Goal: Information Seeking & Learning: Learn about a topic

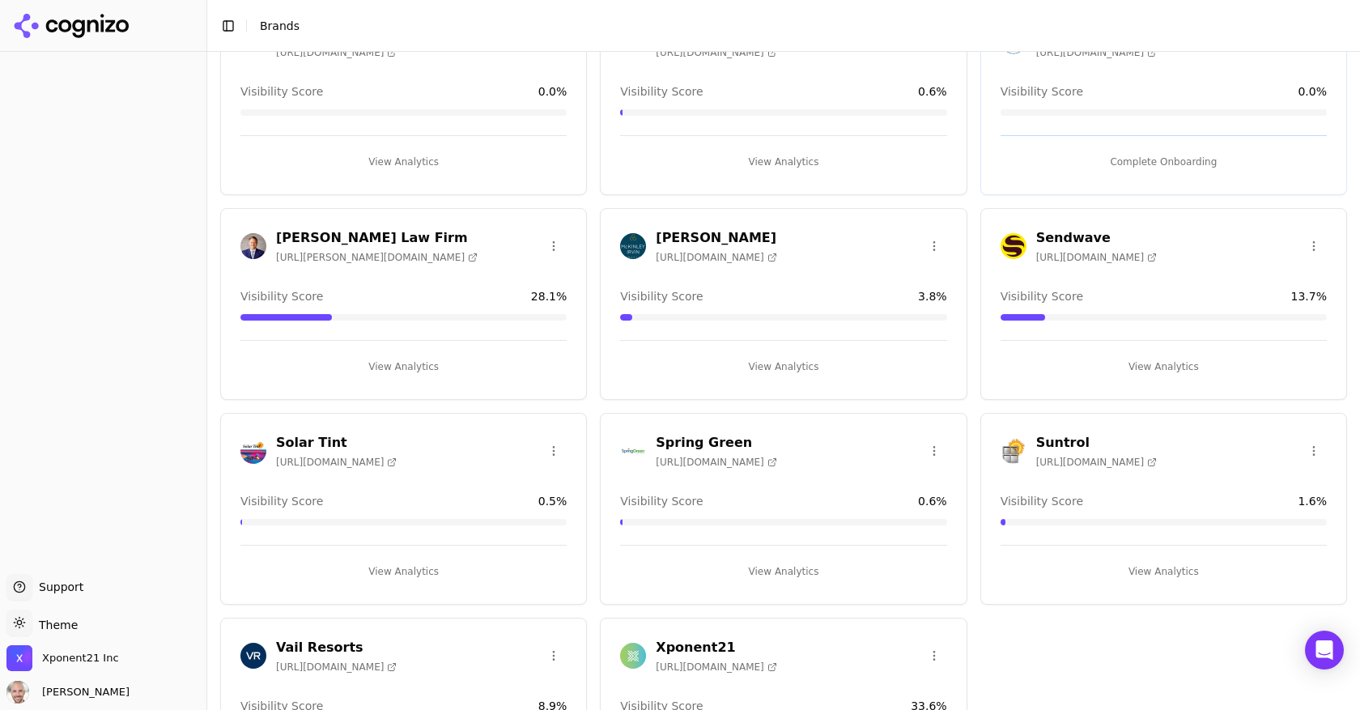
scroll to position [248, 0]
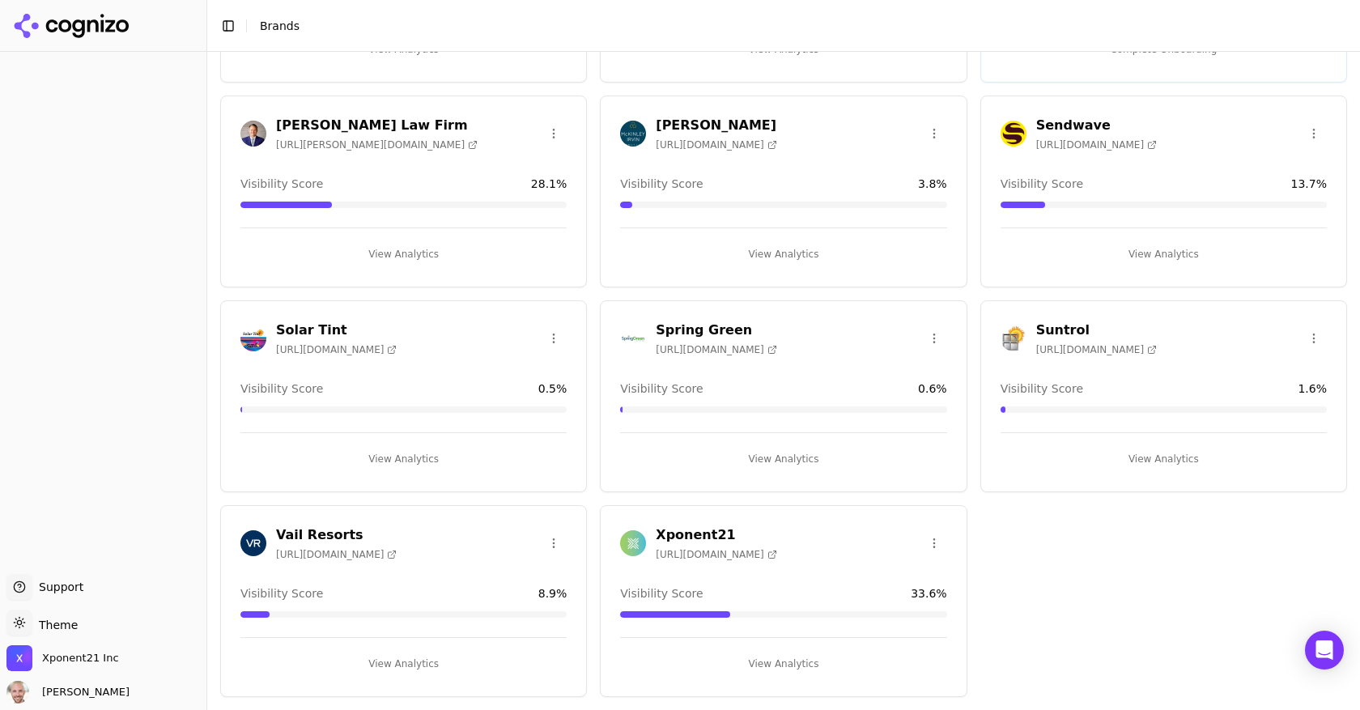
click at [858, 549] on div "Xponent21 [URL][DOMAIN_NAME]" at bounding box center [783, 543] width 326 height 36
click at [662, 529] on h3 "Xponent21" at bounding box center [715, 534] width 121 height 19
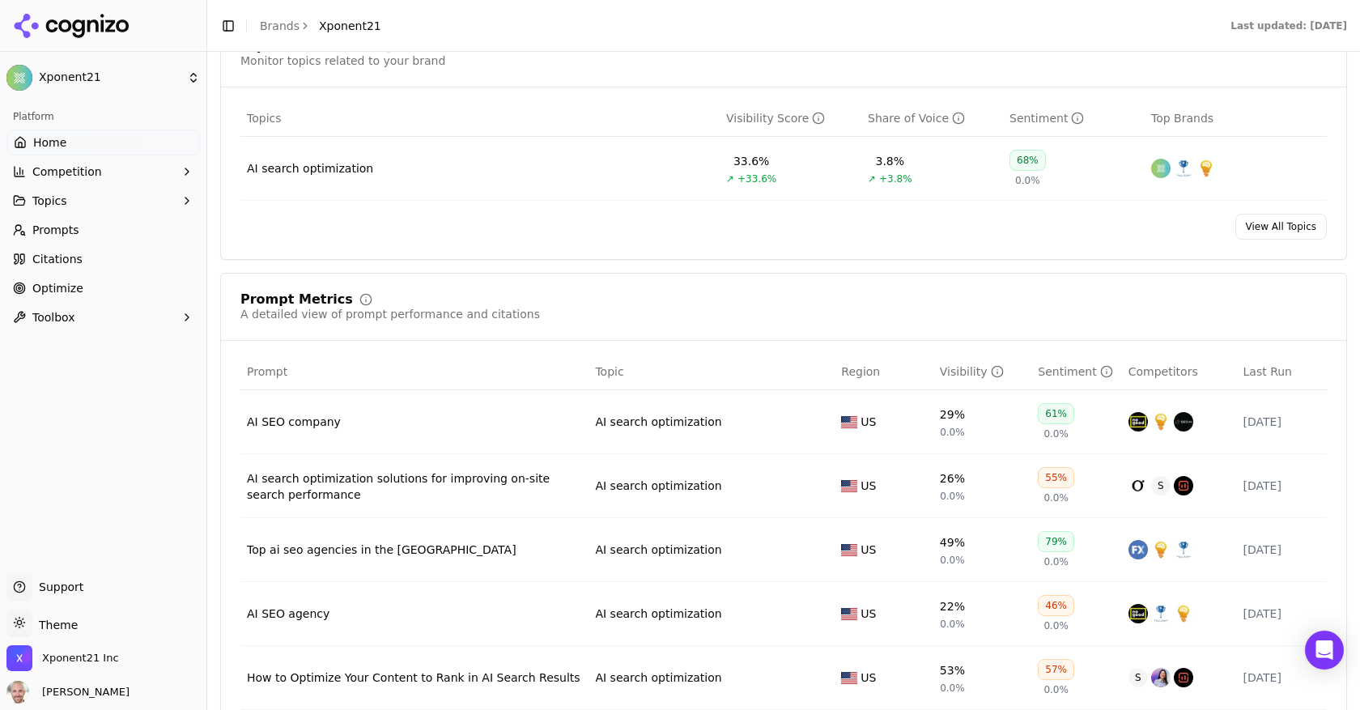
scroll to position [721, 0]
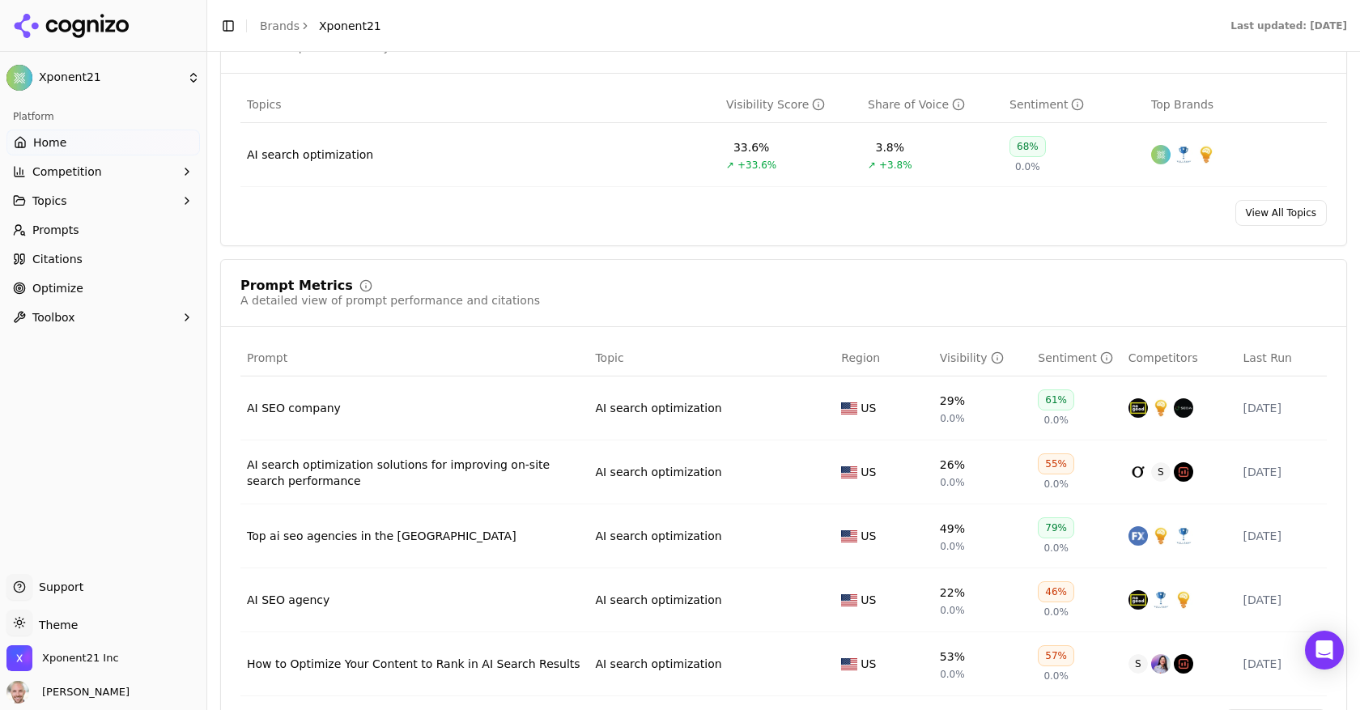
click at [960, 360] on div "Visibility" at bounding box center [972, 358] width 64 height 16
click at [83, 221] on link "Prompts" at bounding box center [102, 230] width 193 height 26
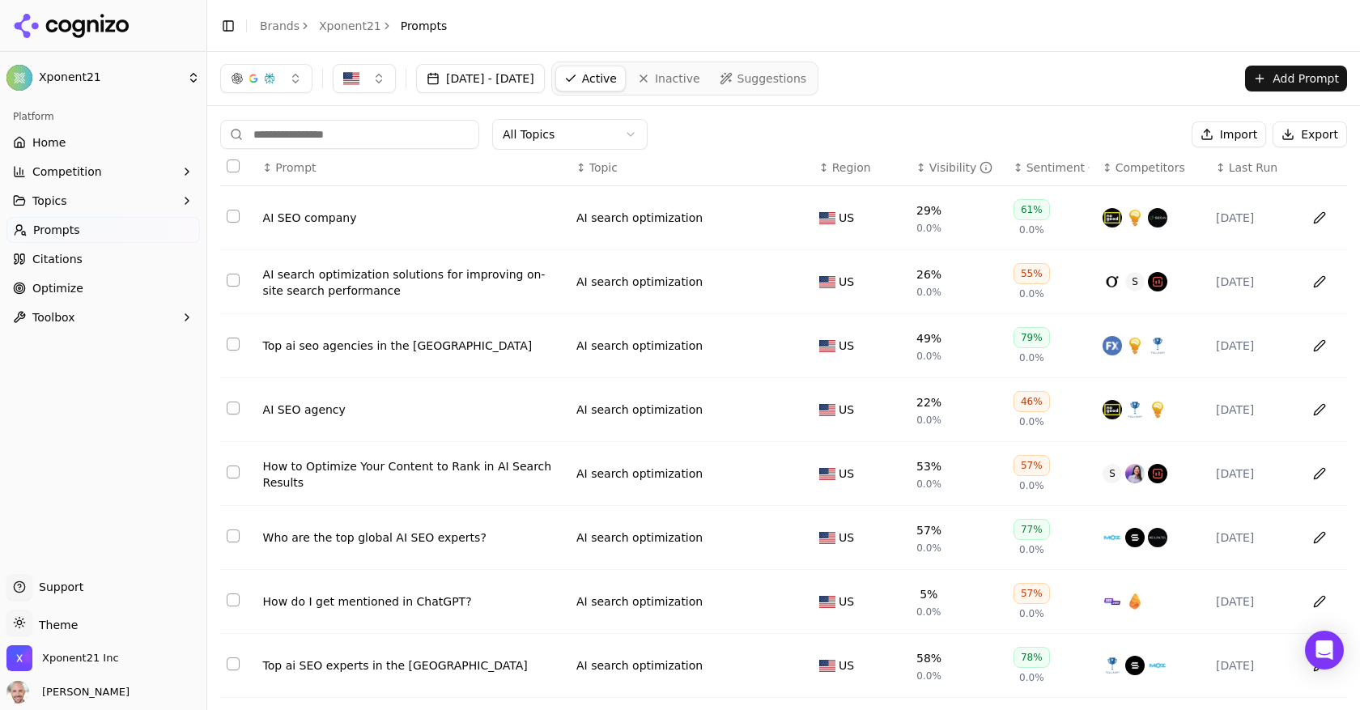
click at [520, 80] on button "[DATE] - [DATE]" at bounding box center [480, 78] width 129 height 29
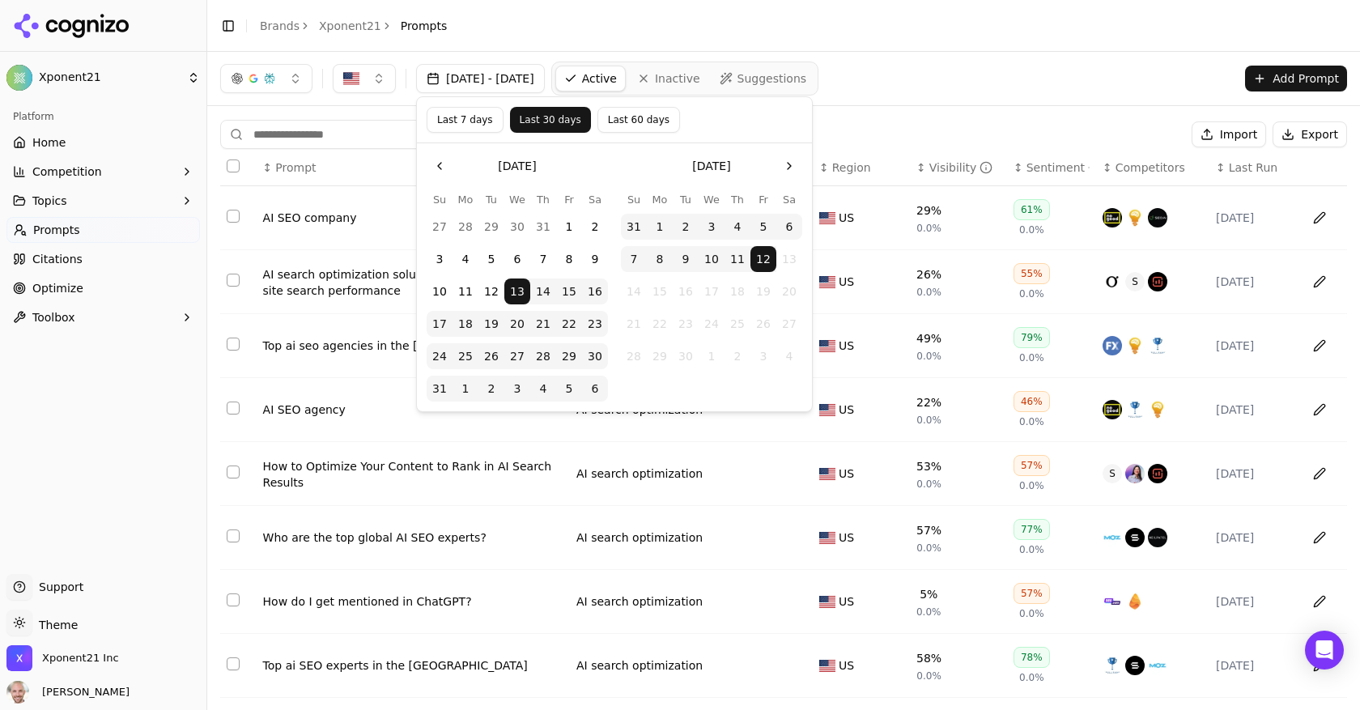
click at [461, 119] on button "Last 7 days" at bounding box center [464, 120] width 77 height 26
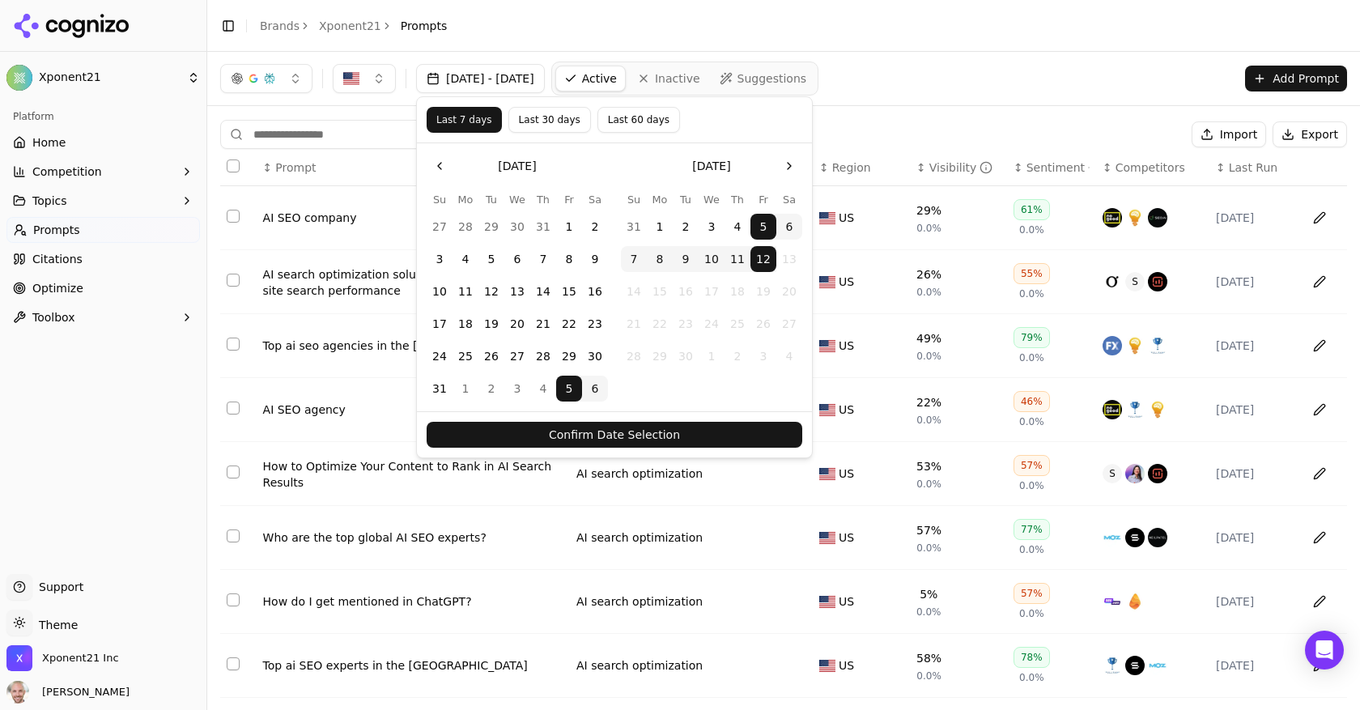
click at [613, 435] on button "Confirm Date Selection" at bounding box center [613, 435] width 375 height 26
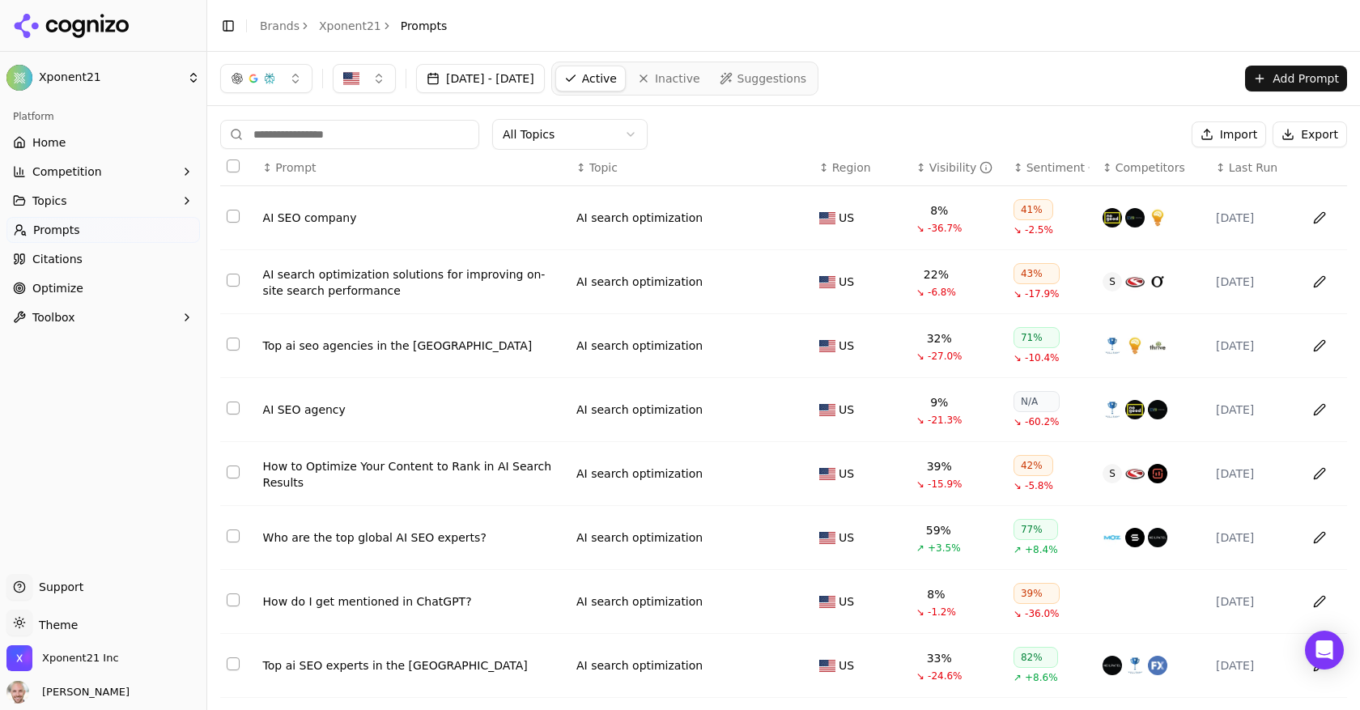
click at [944, 170] on div "Visibility" at bounding box center [961, 167] width 64 height 16
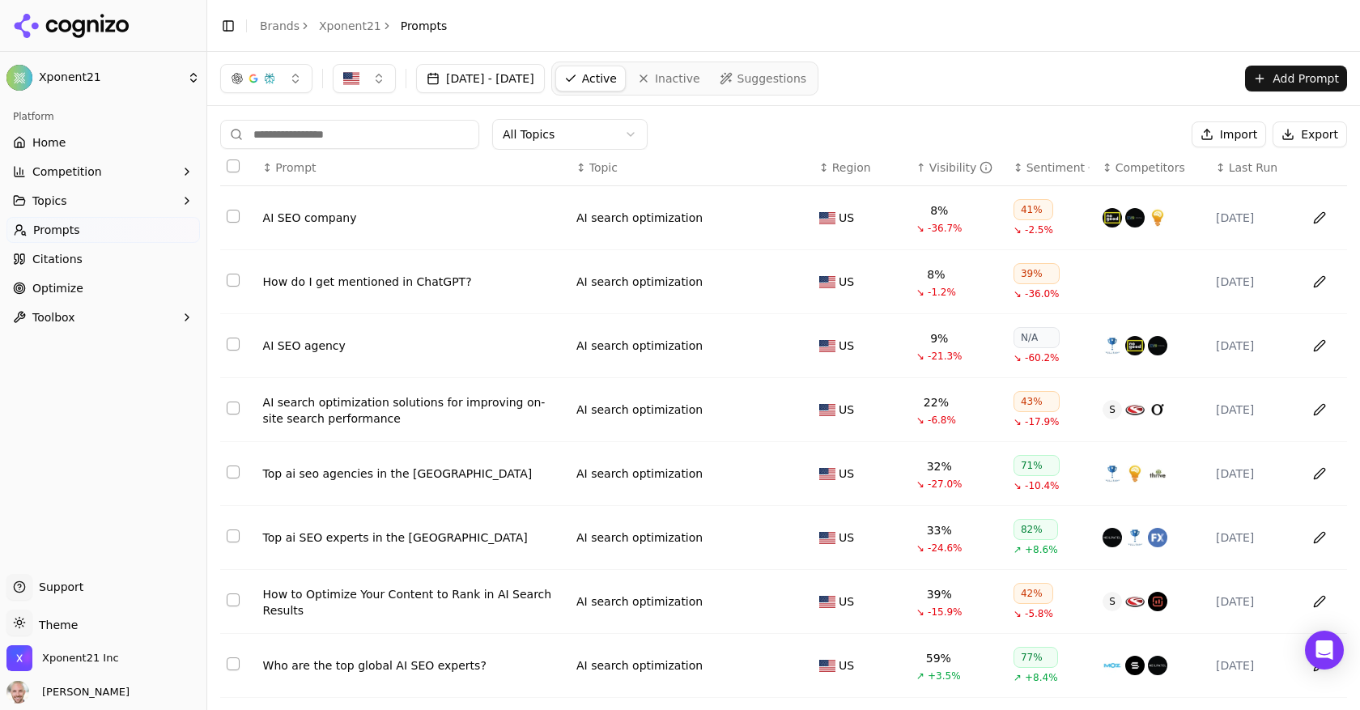
click at [944, 170] on div "Visibility" at bounding box center [961, 167] width 64 height 16
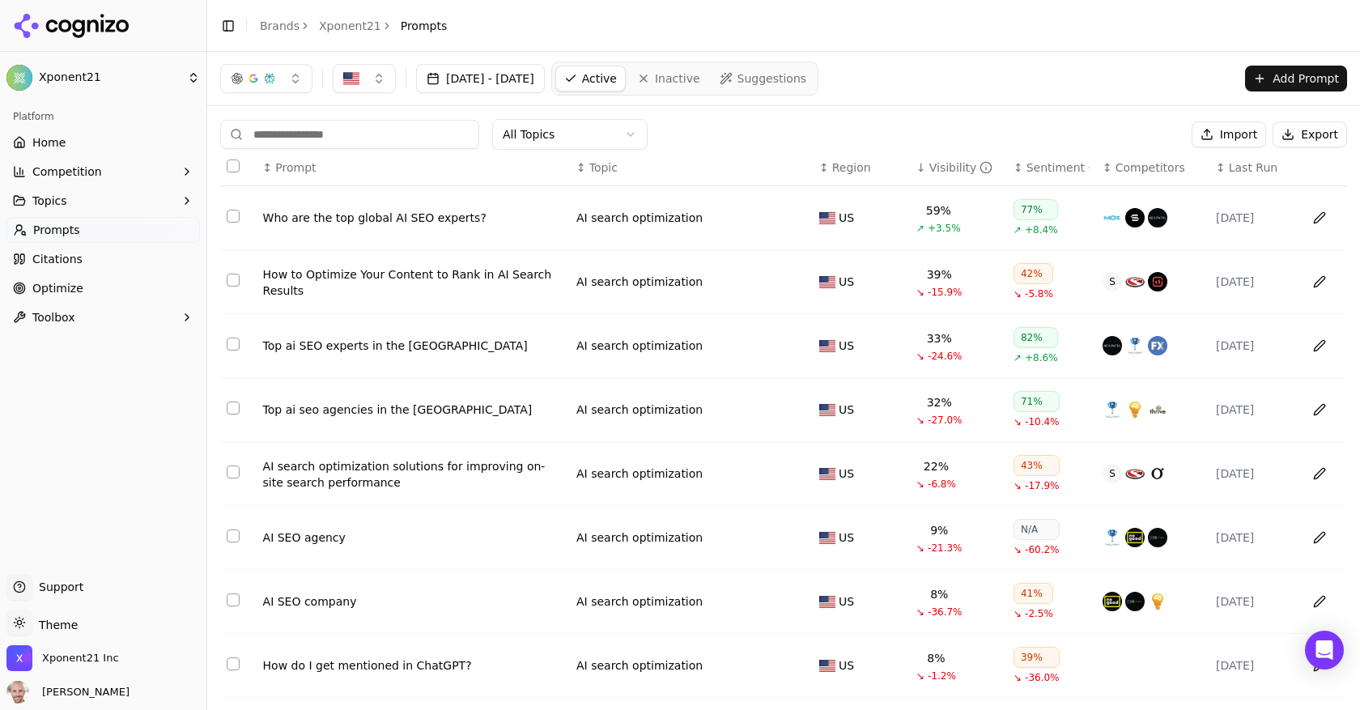
click at [495, 77] on button "[DATE] - [DATE]" at bounding box center [480, 78] width 129 height 29
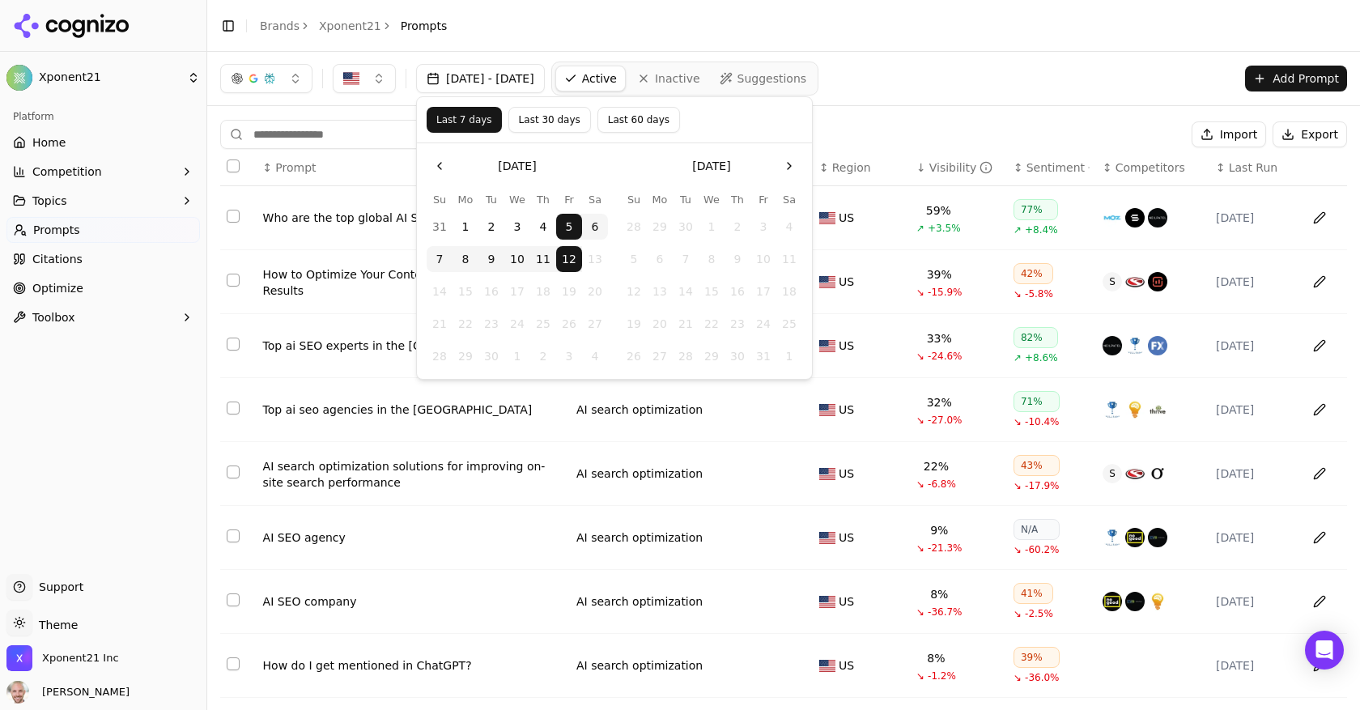
click at [495, 78] on button "[DATE] - [DATE]" at bounding box center [480, 78] width 129 height 29
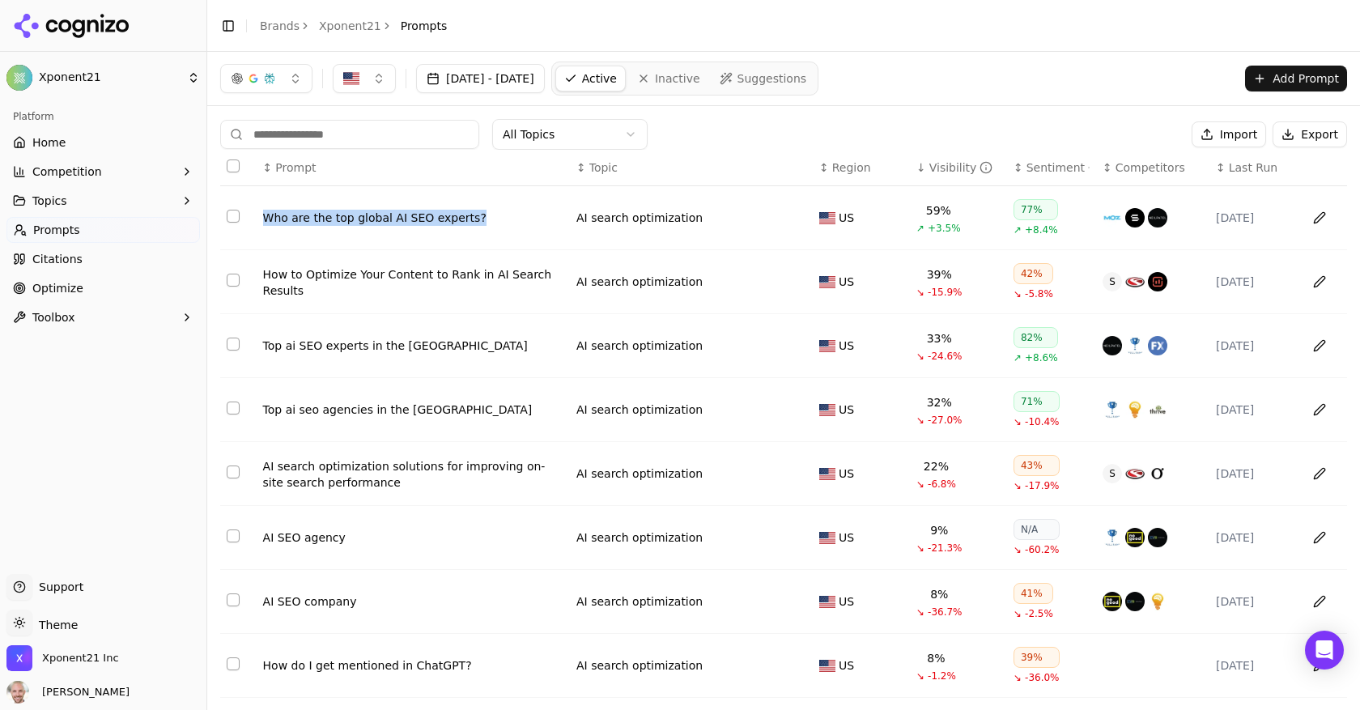
copy div "Who are the top global AI SEO experts?"
drag, startPoint x: 485, startPoint y: 228, endPoint x: 265, endPoint y: 217, distance: 220.4
click at [265, 217] on td "Who are the top global AI SEO experts?" at bounding box center [413, 218] width 313 height 64
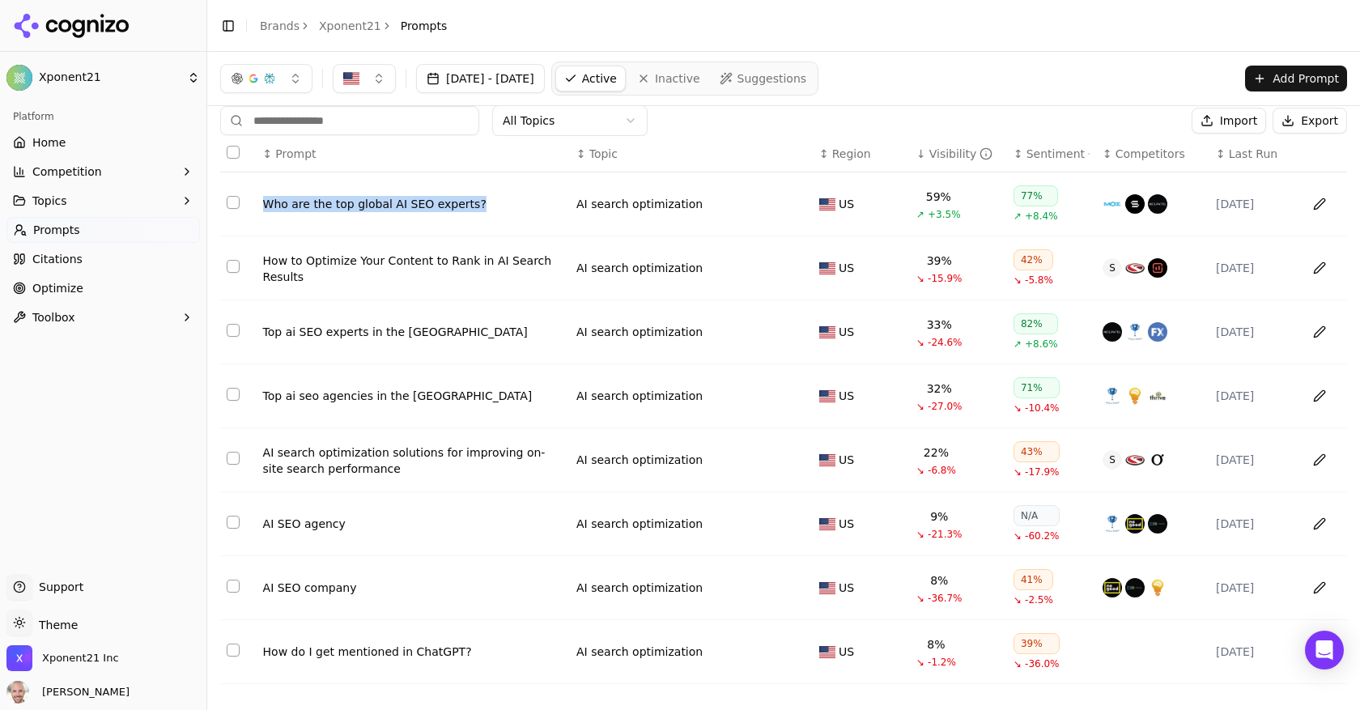
scroll to position [17, 0]
click at [304, 258] on div "How to Optimize Your Content to Rank in AI Search Results" at bounding box center [413, 268] width 300 height 32
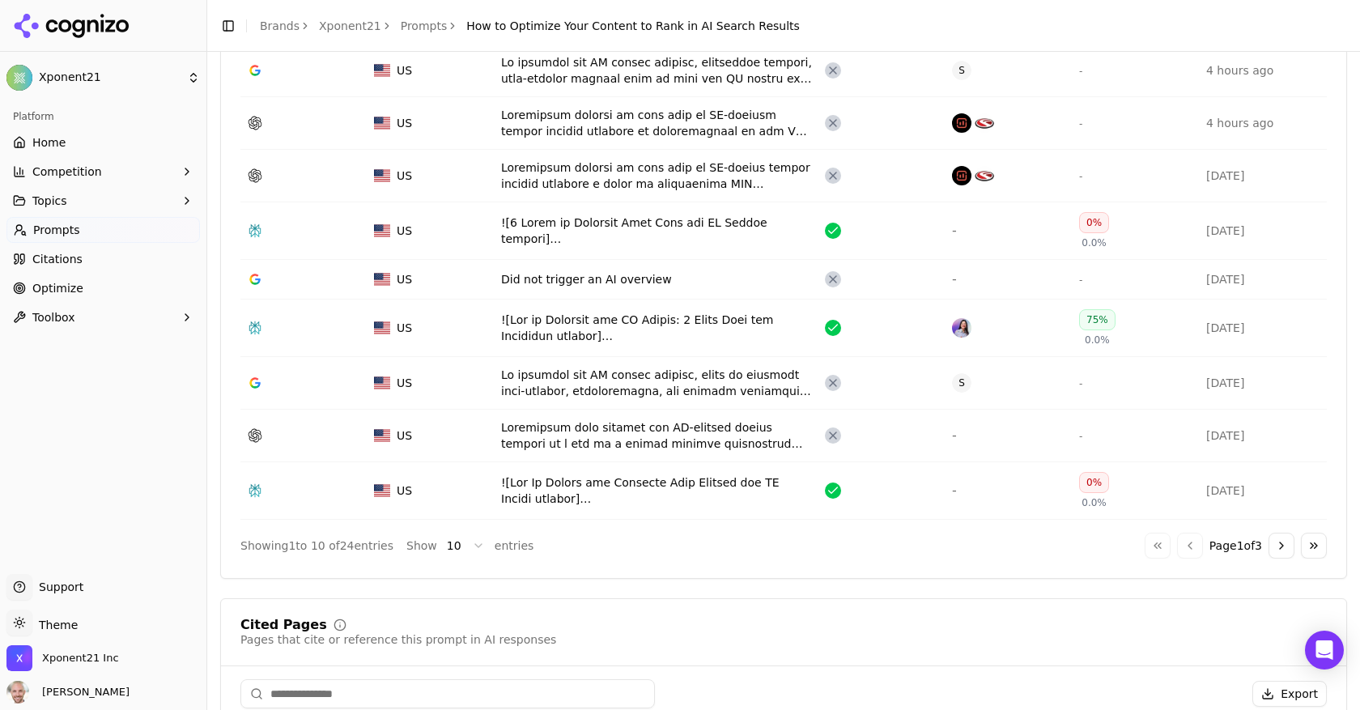
scroll to position [707, 0]
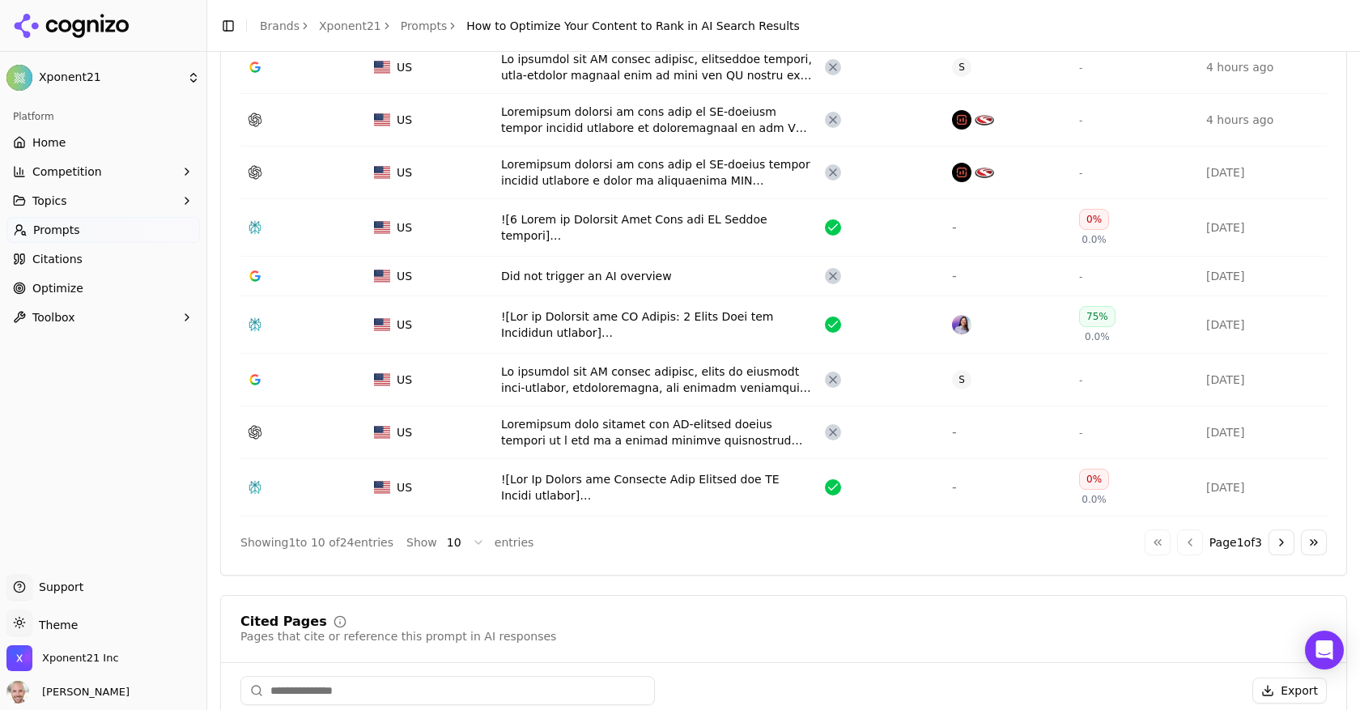
click at [1277, 548] on button "Go to next page" at bounding box center [1281, 542] width 26 height 26
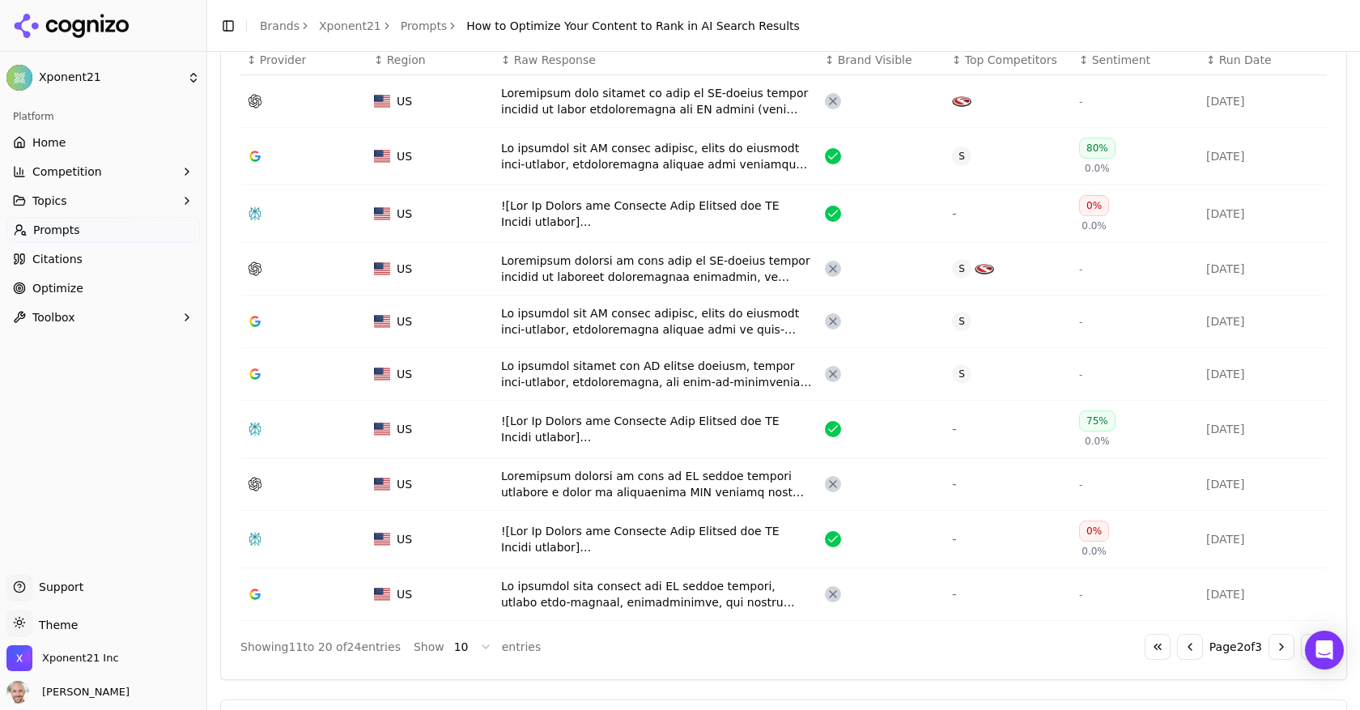
scroll to position [625, 0]
